Goal: Find contact information: Find contact information

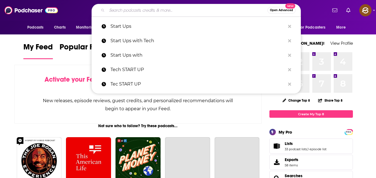
click at [156, 11] on input "Search podcasts, credits, & more..." at bounding box center [187, 10] width 161 height 9
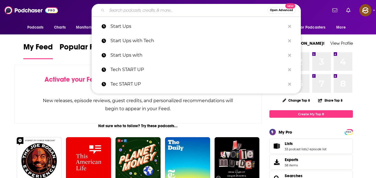
paste input "Founder Journey"
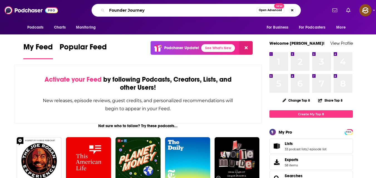
type input "Founder Journey"
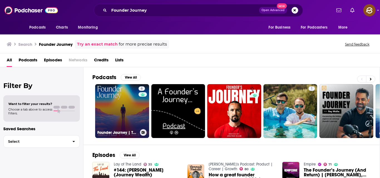
click at [132, 101] on link "6 Founder Journey | The Untold Stories of the Founder Journey" at bounding box center [122, 111] width 54 height 54
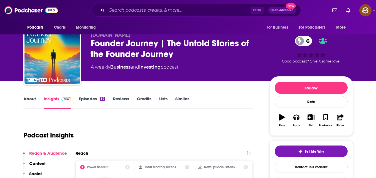
scroll to position [10, 0]
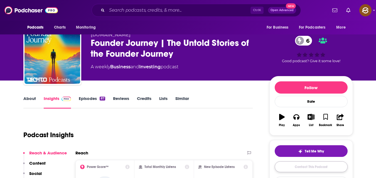
click at [306, 165] on link "Contact This Podcast" at bounding box center [311, 167] width 73 height 11
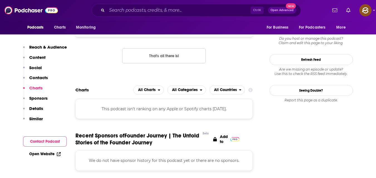
click at [40, 77] on p "Contacts" at bounding box center [38, 77] width 19 height 5
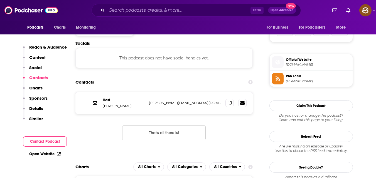
scroll to position [374, 0]
drag, startPoint x: 102, startPoint y: 106, endPoint x: 121, endPoint y: 107, distance: 18.7
click at [119, 107] on p "[PERSON_NAME]" at bounding box center [124, 106] width 42 height 5
click at [124, 107] on p "[PERSON_NAME]" at bounding box center [124, 106] width 42 height 5
click at [105, 107] on p "[PERSON_NAME]" at bounding box center [124, 106] width 42 height 5
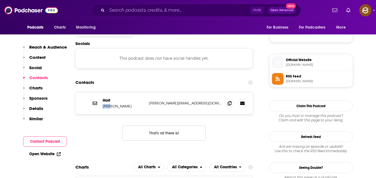
click at [105, 107] on p "[PERSON_NAME]" at bounding box center [124, 106] width 42 height 5
copy p "[PERSON_NAME]"
click at [229, 106] on span at bounding box center [230, 103] width 8 height 8
